Goal: Information Seeking & Learning: Learn about a topic

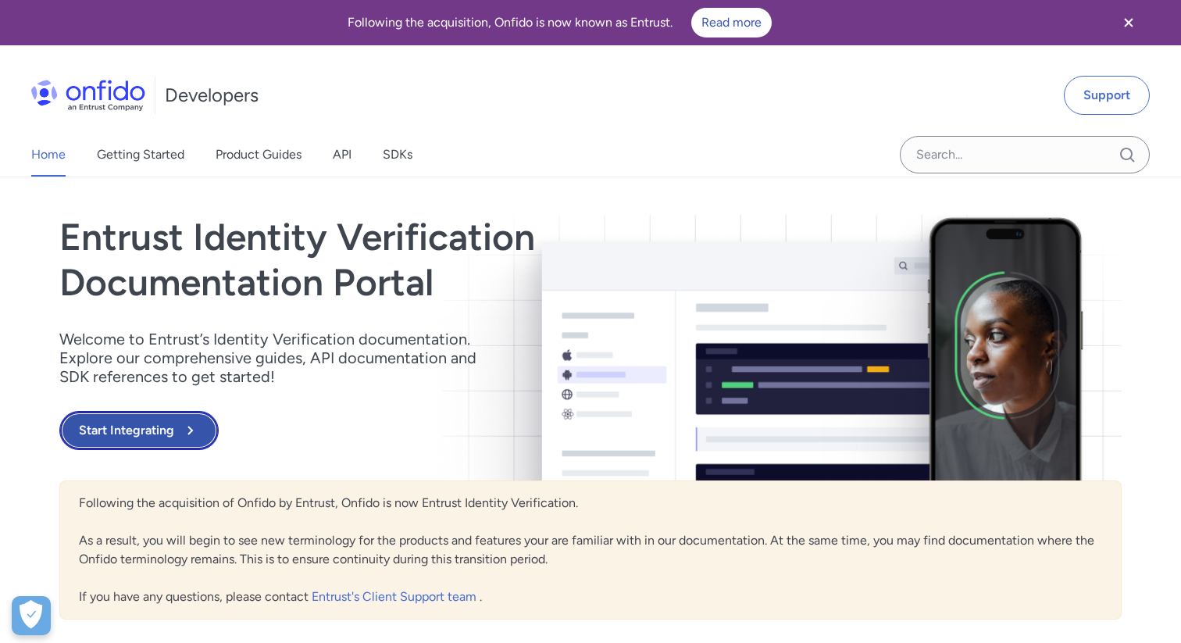
click at [153, 430] on button "Start Integrating" at bounding box center [138, 430] width 159 height 39
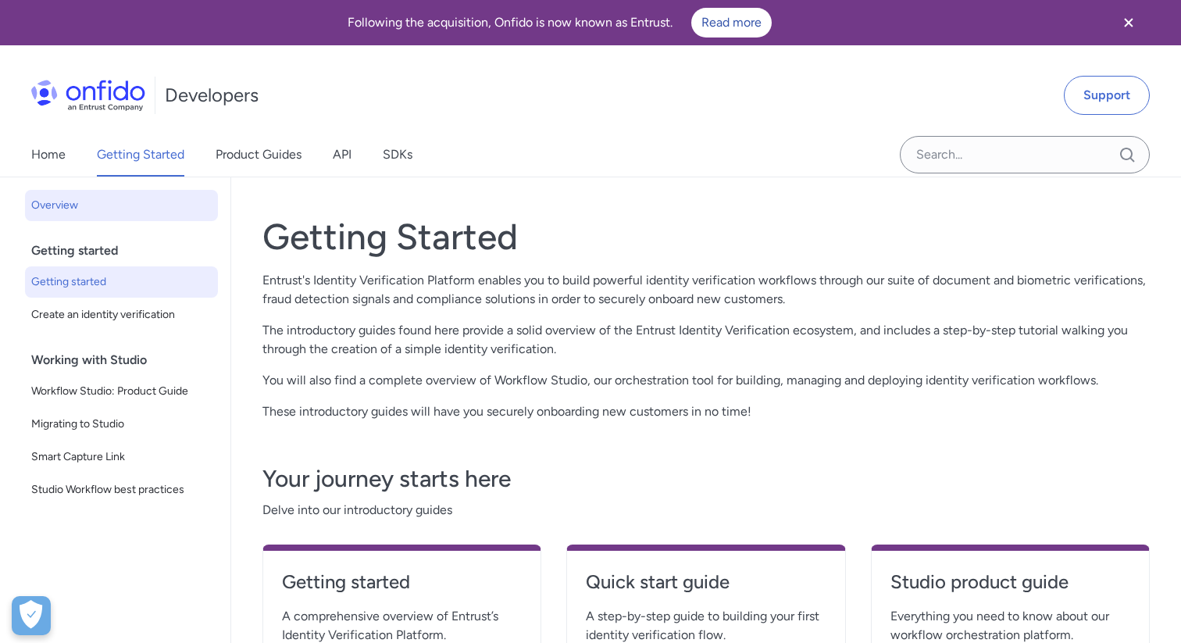
click at [103, 288] on span "Getting started" at bounding box center [121, 282] width 180 height 19
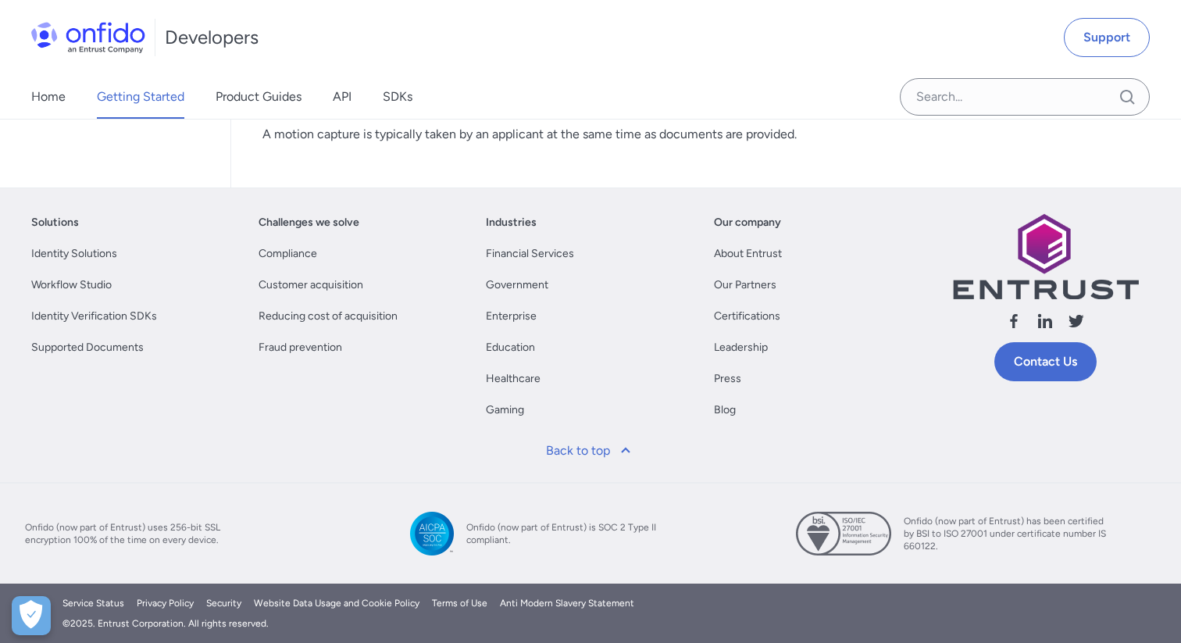
scroll to position [4956, 0]
click at [1051, 363] on link "Contact Us" at bounding box center [1046, 361] width 102 height 39
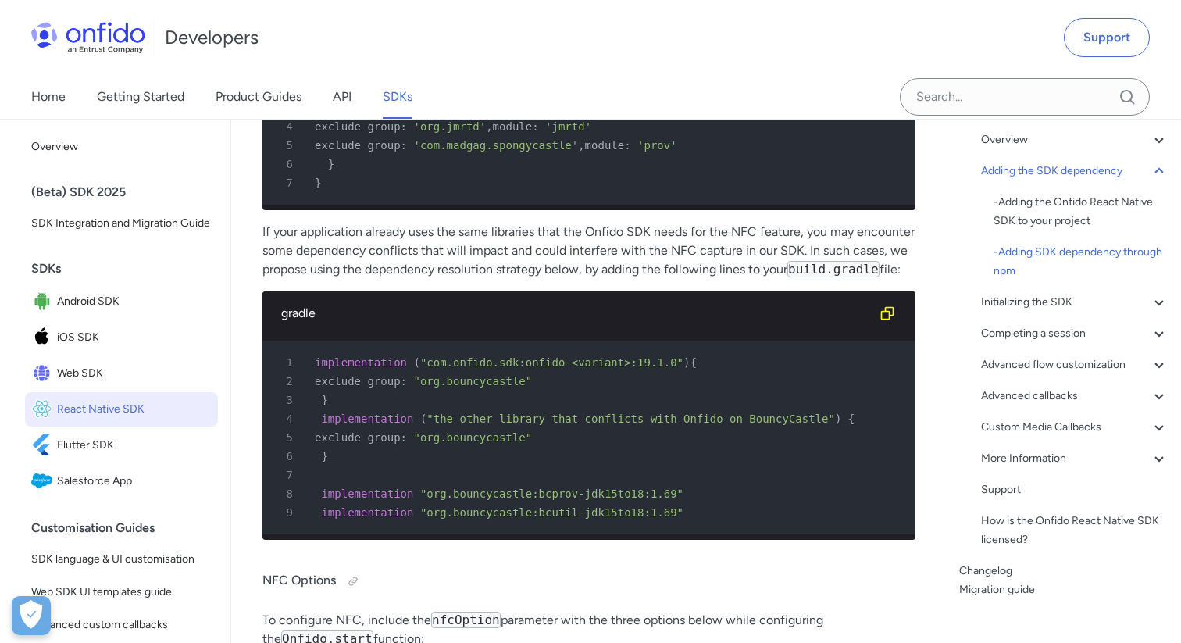
scroll to position [5209, 0]
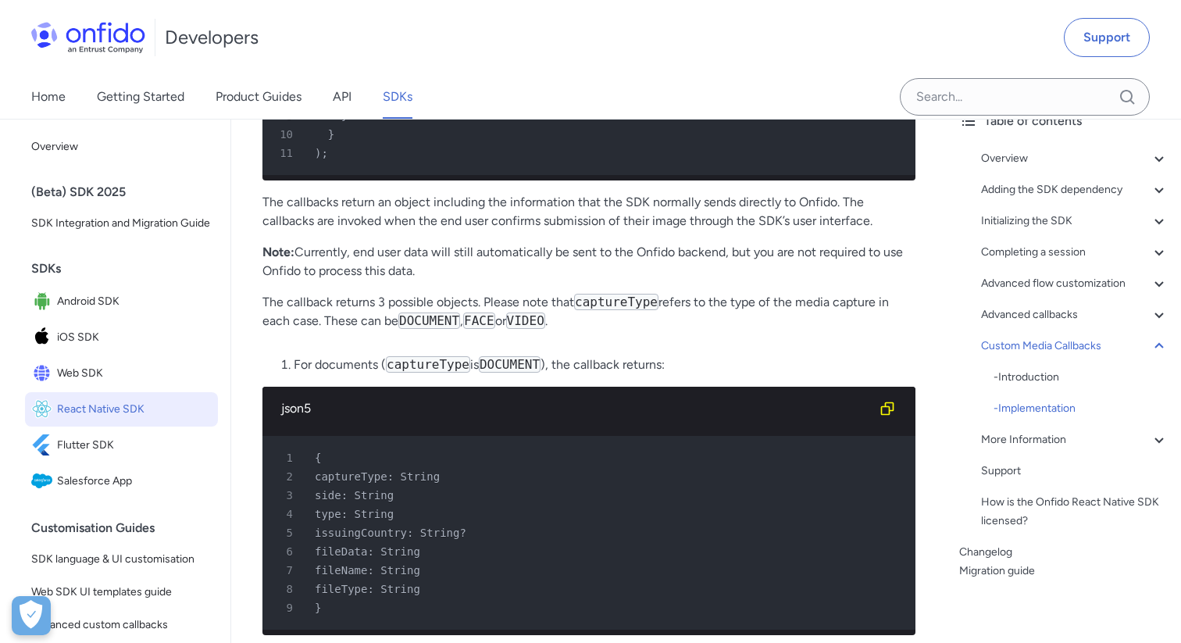
scroll to position [17560, 0]
